Goal: Transaction & Acquisition: Purchase product/service

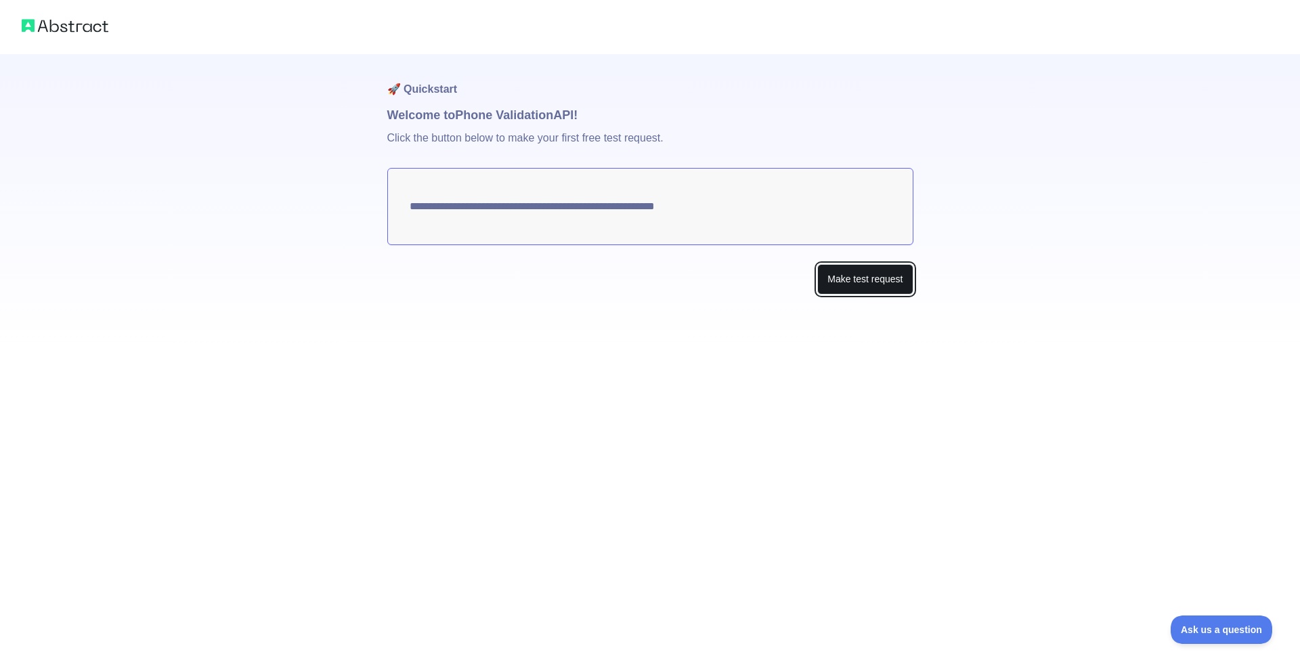
click at [863, 282] on button "Make test request" at bounding box center [864, 279] width 95 height 30
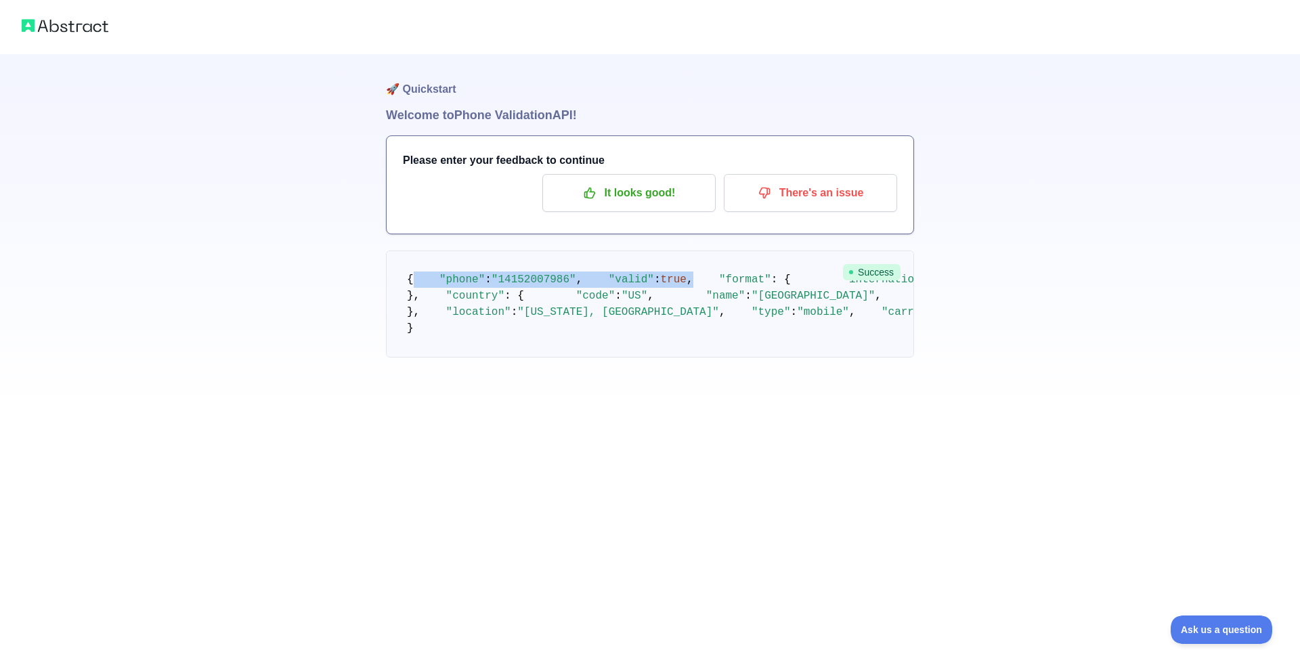
drag, startPoint x: 412, startPoint y: 268, endPoint x: 618, endPoint y: 328, distance: 213.7
click at [601, 324] on pre "{ "phone" : "[PHONE_NUMBER]" , "valid" : true , "format" : { "international" : …" at bounding box center [650, 304] width 528 height 107
click at [557, 326] on pre "{ "phone" : "[PHONE_NUMBER]" , "valid" : true , "format" : { "international" : …" at bounding box center [650, 304] width 528 height 107
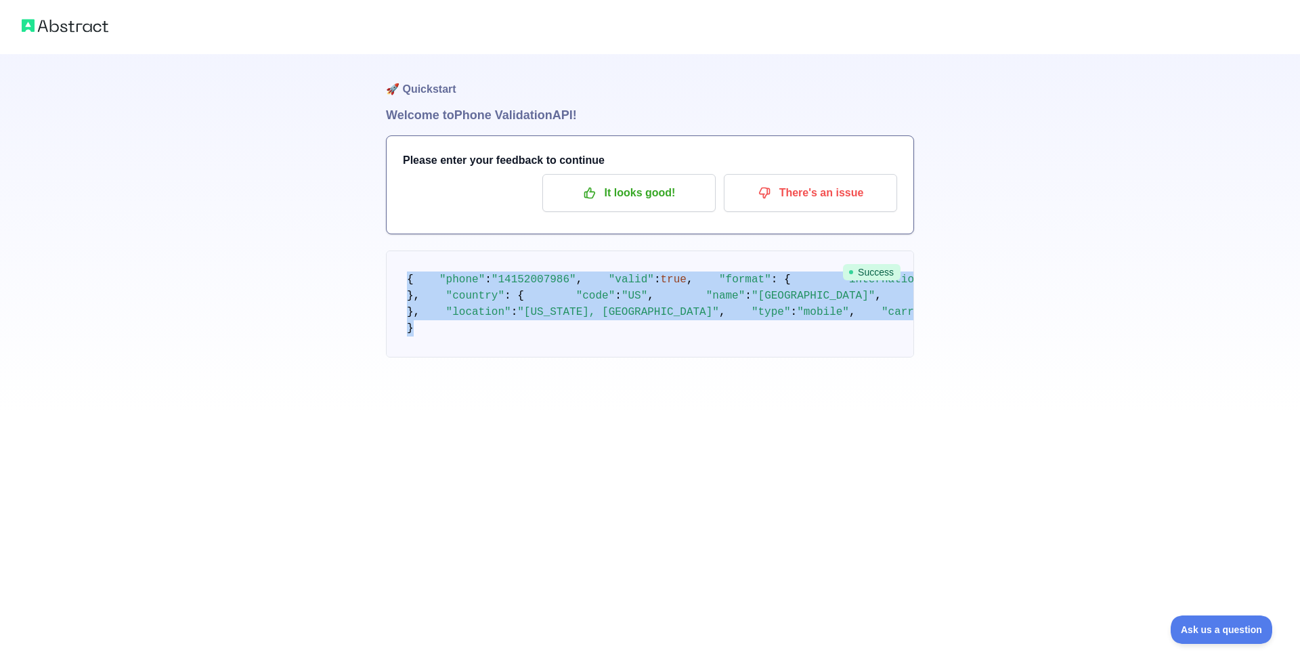
drag, startPoint x: 397, startPoint y: 277, endPoint x: 782, endPoint y: 605, distance: 505.9
click at [782, 412] on div "🚀 Quickstart Welcome to Phone Validation API! Please enter your feedback to con…" at bounding box center [650, 233] width 528 height 358
copy code "{ "phone" : "[PHONE_NUMBER]" , "valid" : true , "format" : { "international" : …"
click at [644, 185] on p "It looks good!" at bounding box center [629, 192] width 153 height 23
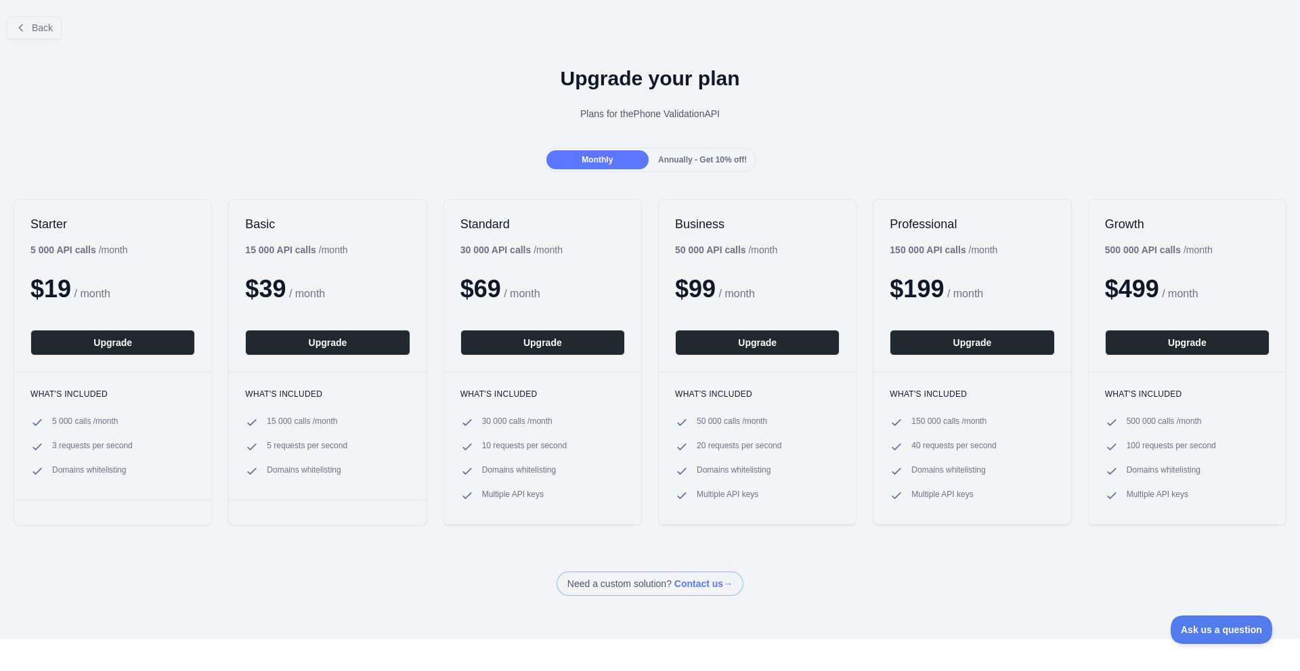
click at [681, 160] on span "Annually - Get 10% off!" at bounding box center [702, 159] width 89 height 9
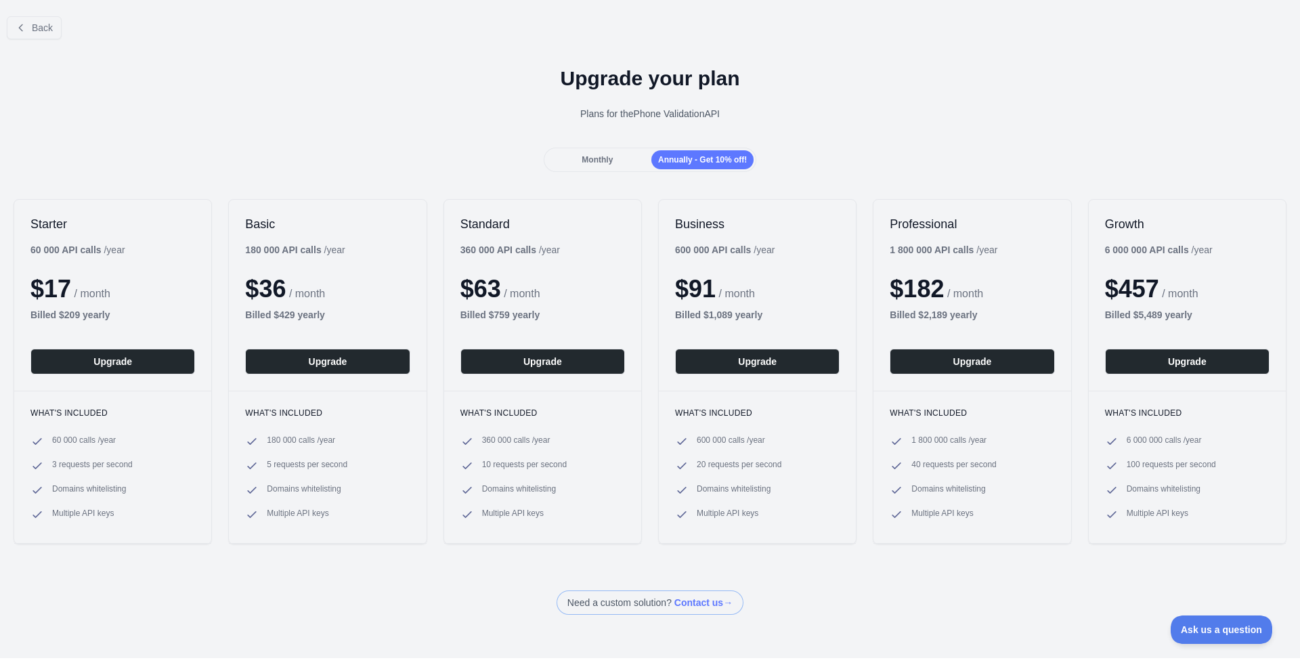
click at [605, 141] on div "Upgrade your plan Plans for the Phone Validation API" at bounding box center [650, 99] width 1300 height 98
click at [603, 160] on span "Monthly" at bounding box center [597, 159] width 31 height 9
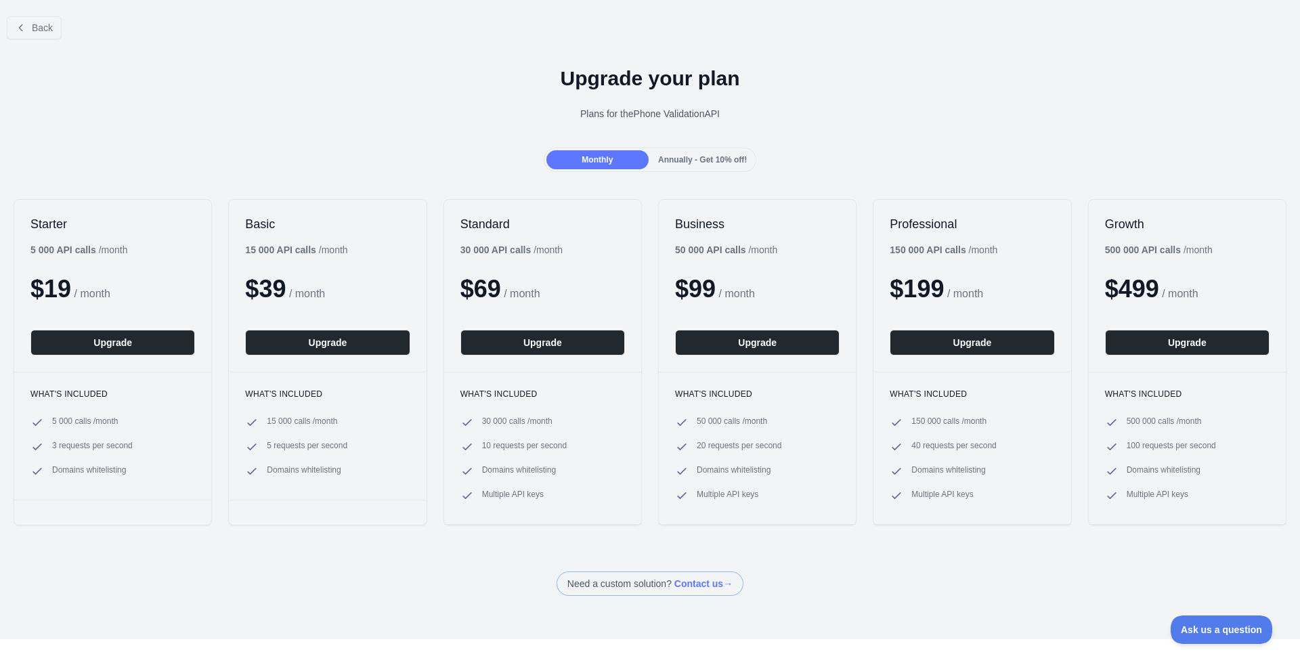
click at [680, 163] on span "Annually - Get 10% off!" at bounding box center [702, 159] width 89 height 9
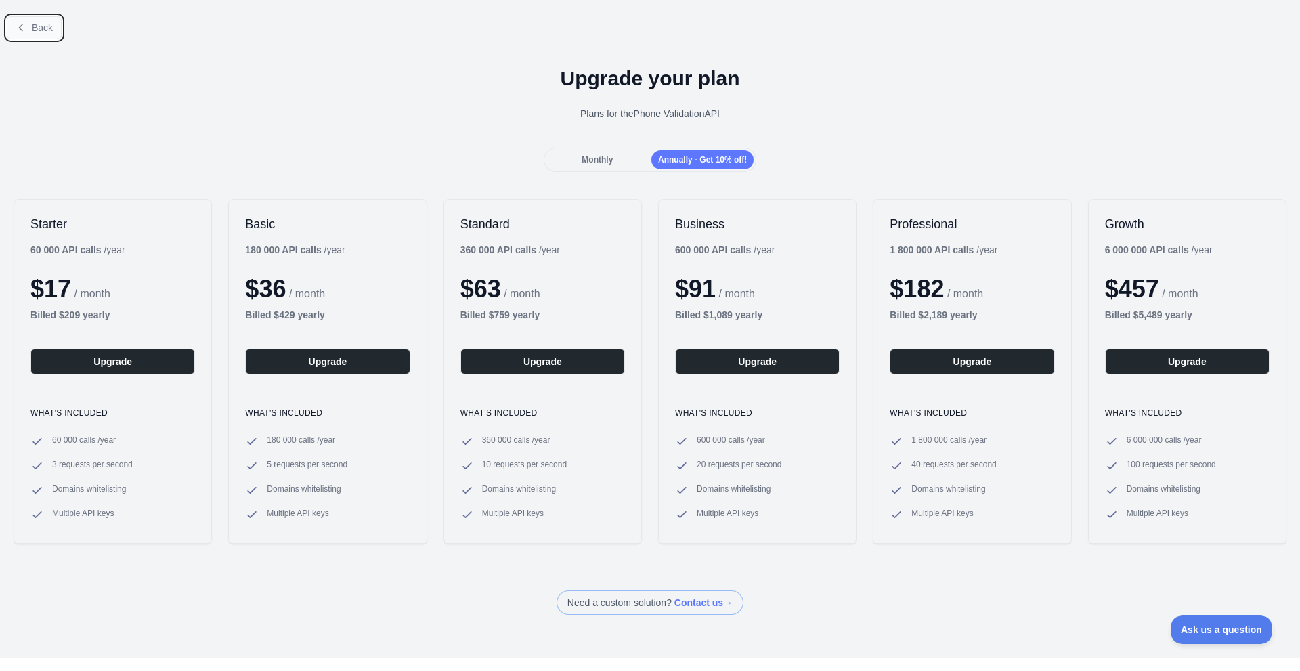
click at [43, 29] on span "Back" at bounding box center [42, 27] width 21 height 11
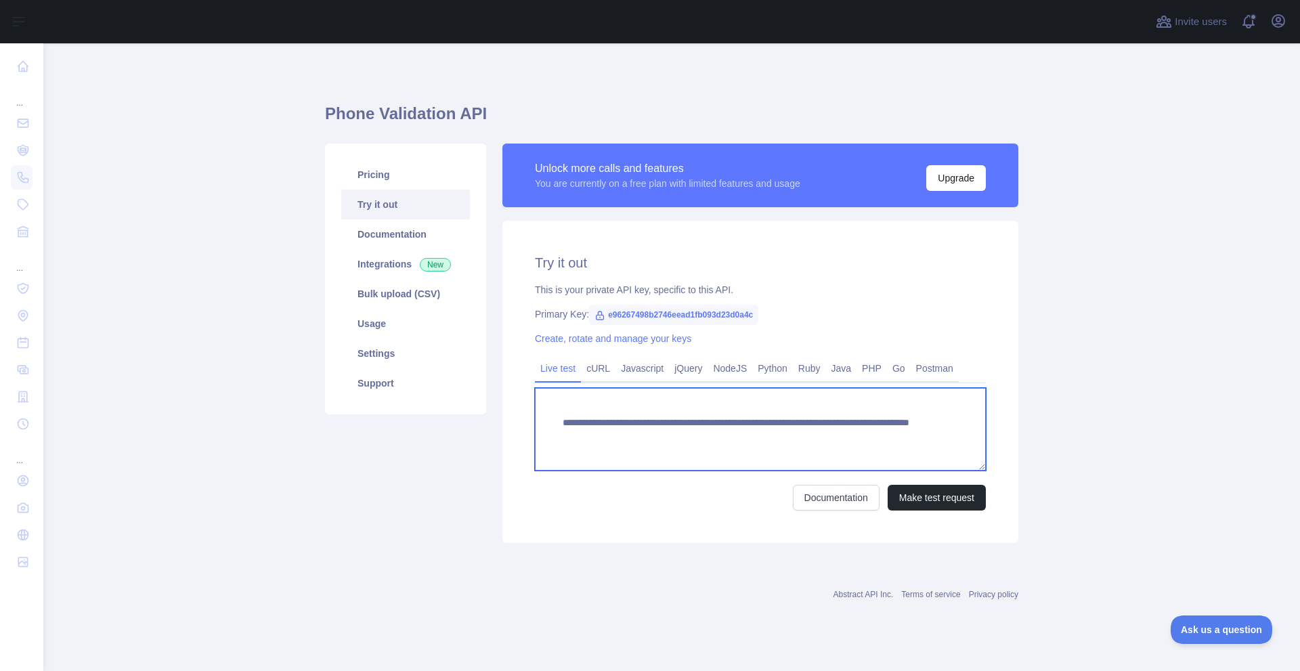
drag, startPoint x: 578, startPoint y: 419, endPoint x: 907, endPoint y: 385, distance: 330.9
click at [893, 385] on div "**********" at bounding box center [760, 433] width 451 height 154
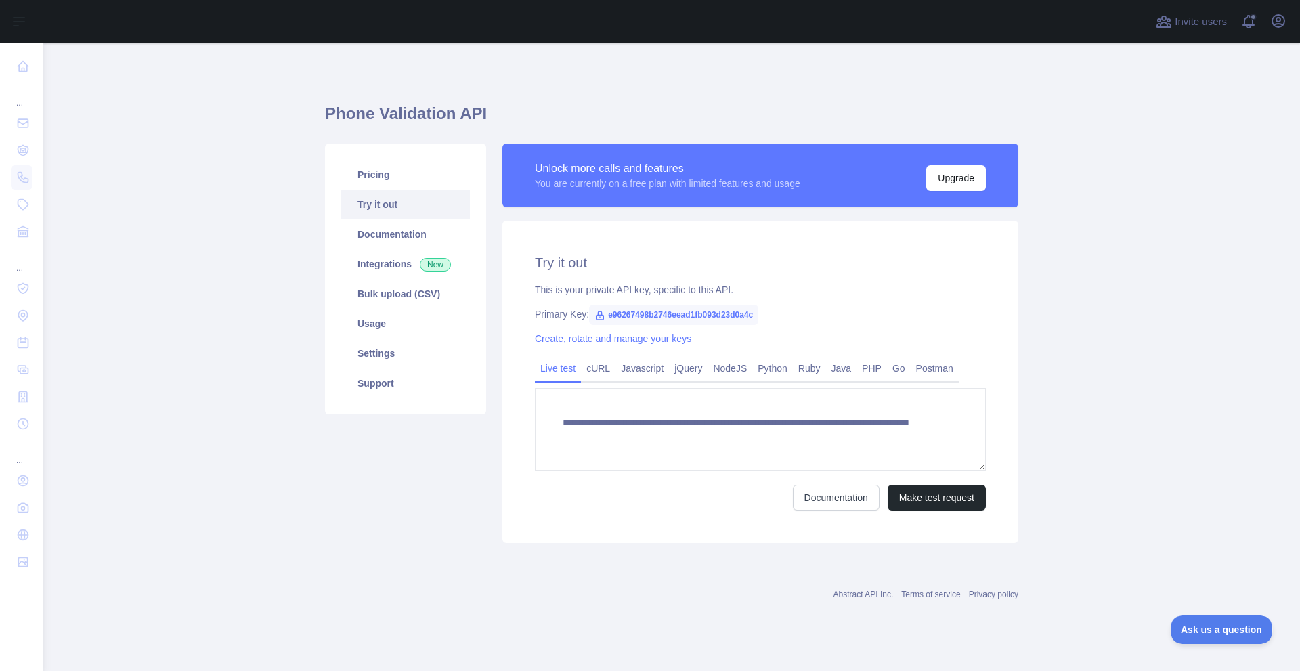
drag, startPoint x: 1041, startPoint y: 410, endPoint x: 1052, endPoint y: 414, distance: 11.6
click at [1049, 414] on main "**********" at bounding box center [671, 357] width 1257 height 628
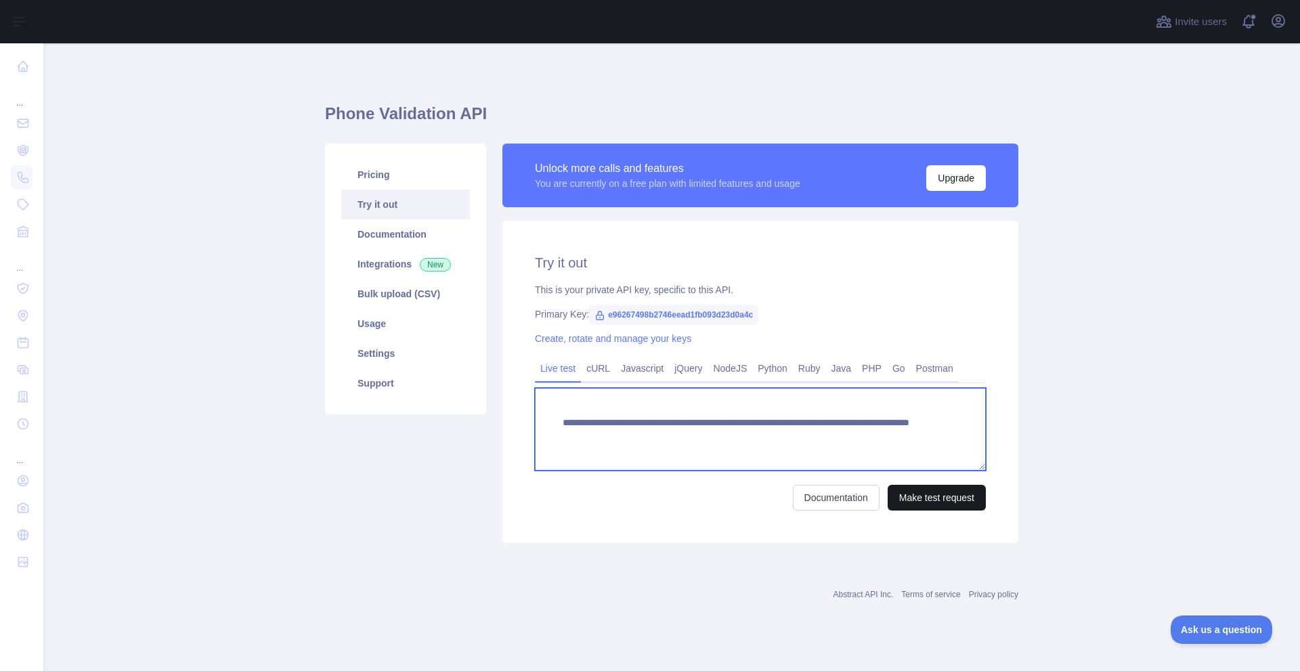
drag, startPoint x: 563, startPoint y: 416, endPoint x: 899, endPoint y: 500, distance: 346.2
click at [899, 500] on form "**********" at bounding box center [760, 449] width 451 height 123
